Goal: Check status: Check status

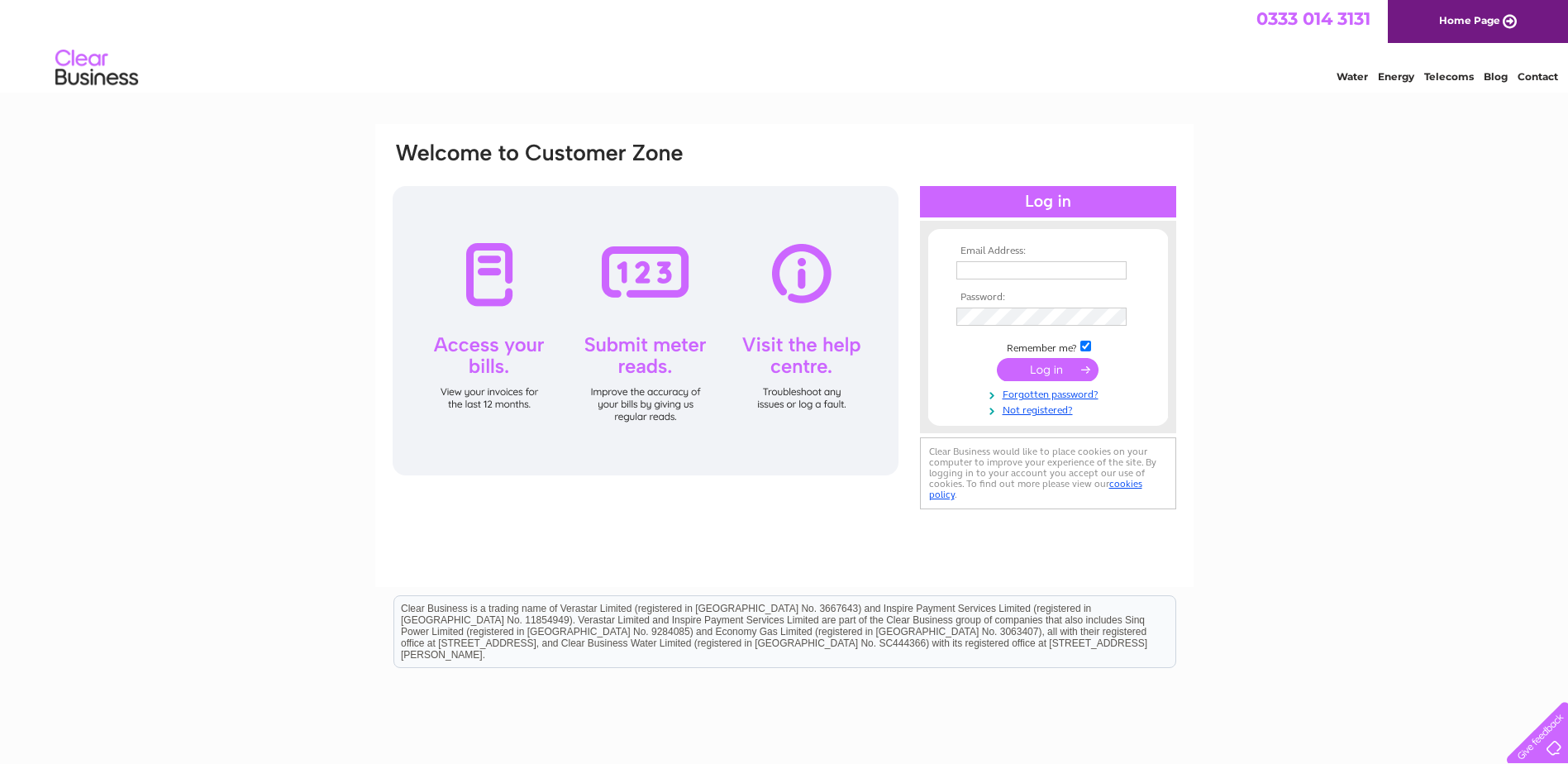
type input "[EMAIL_ADDRESS][DOMAIN_NAME]"
click at [1081, 375] on input "submit" at bounding box center [1048, 369] width 101 height 23
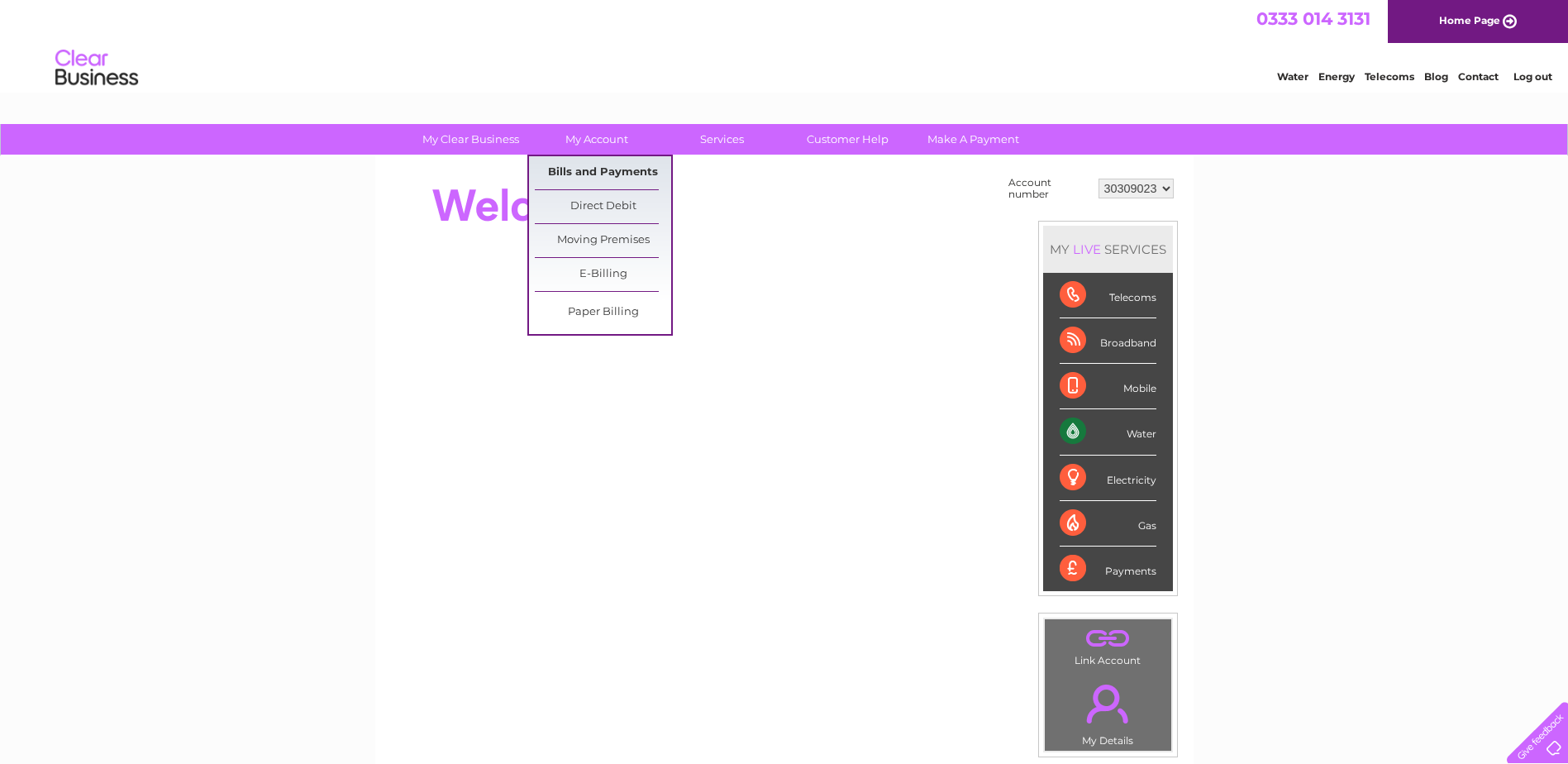
click at [604, 168] on link "Bills and Payments" at bounding box center [602, 173] width 136 height 33
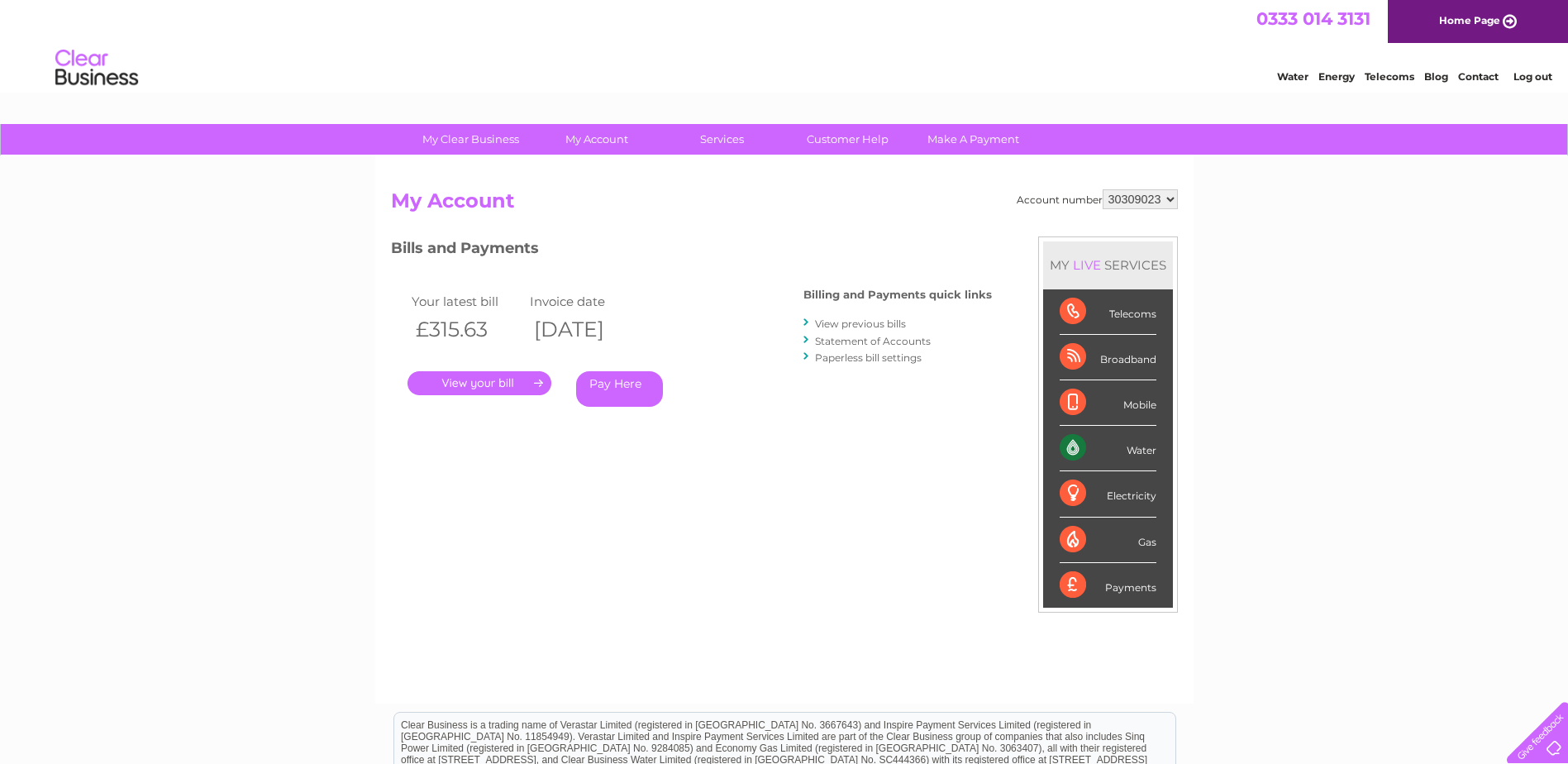
click at [505, 385] on link "." at bounding box center [480, 383] width 144 height 24
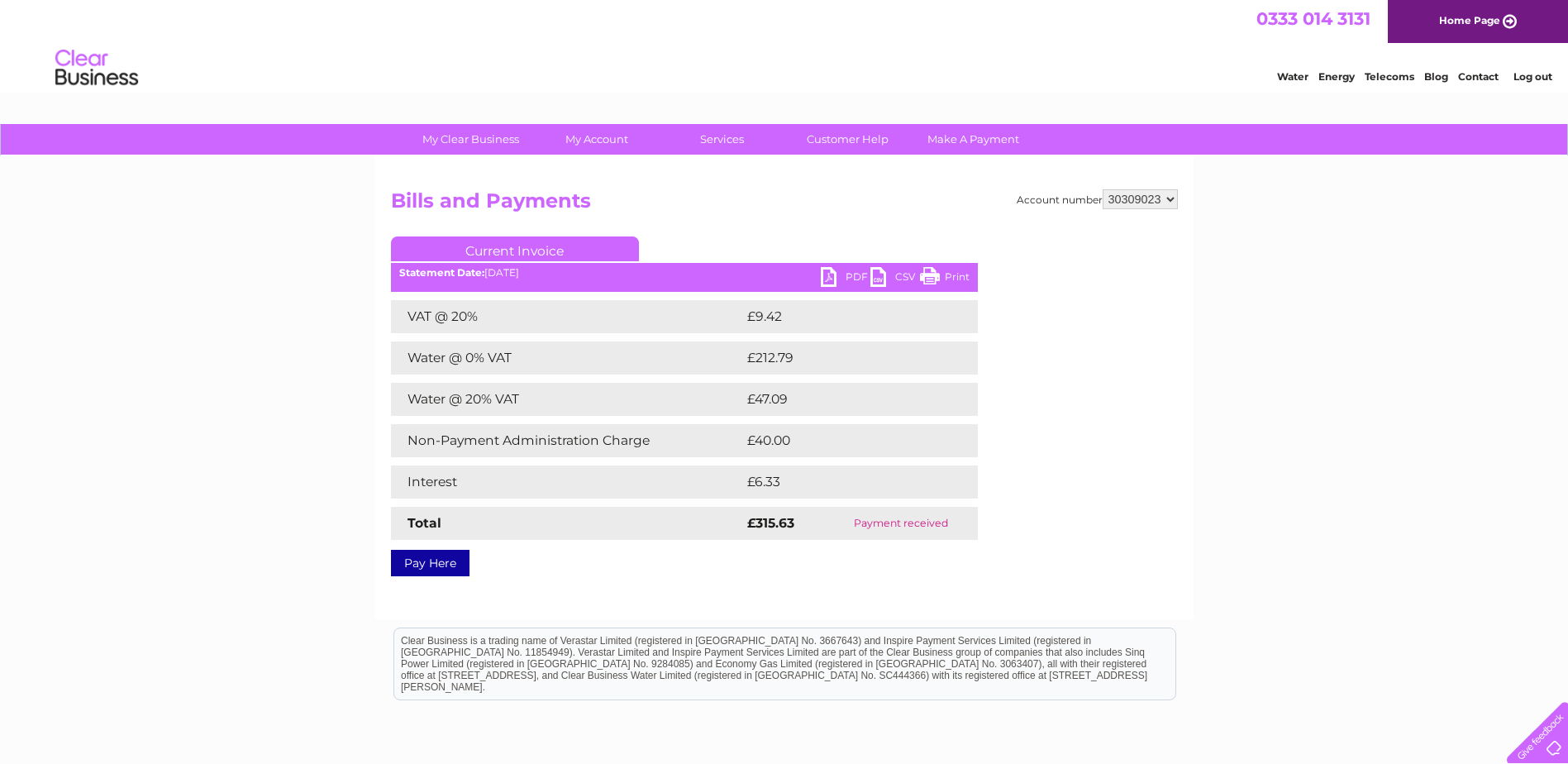
click at [1136, 191] on select "30309023" at bounding box center [1140, 199] width 75 height 19
